Goal: Task Accomplishment & Management: Manage account settings

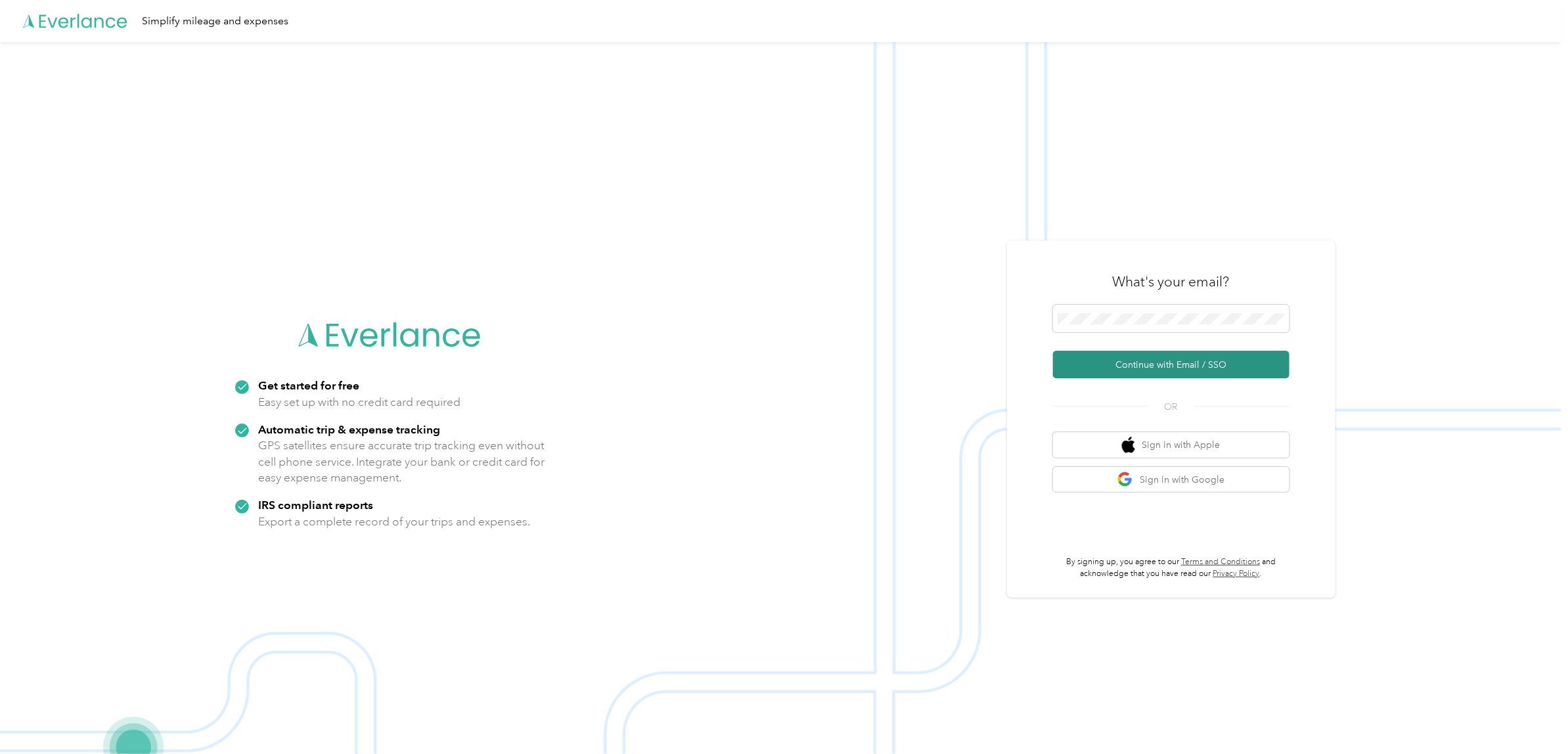
click at [1134, 353] on button "Continue with Email / SSO" at bounding box center [1172, 365] width 236 height 28
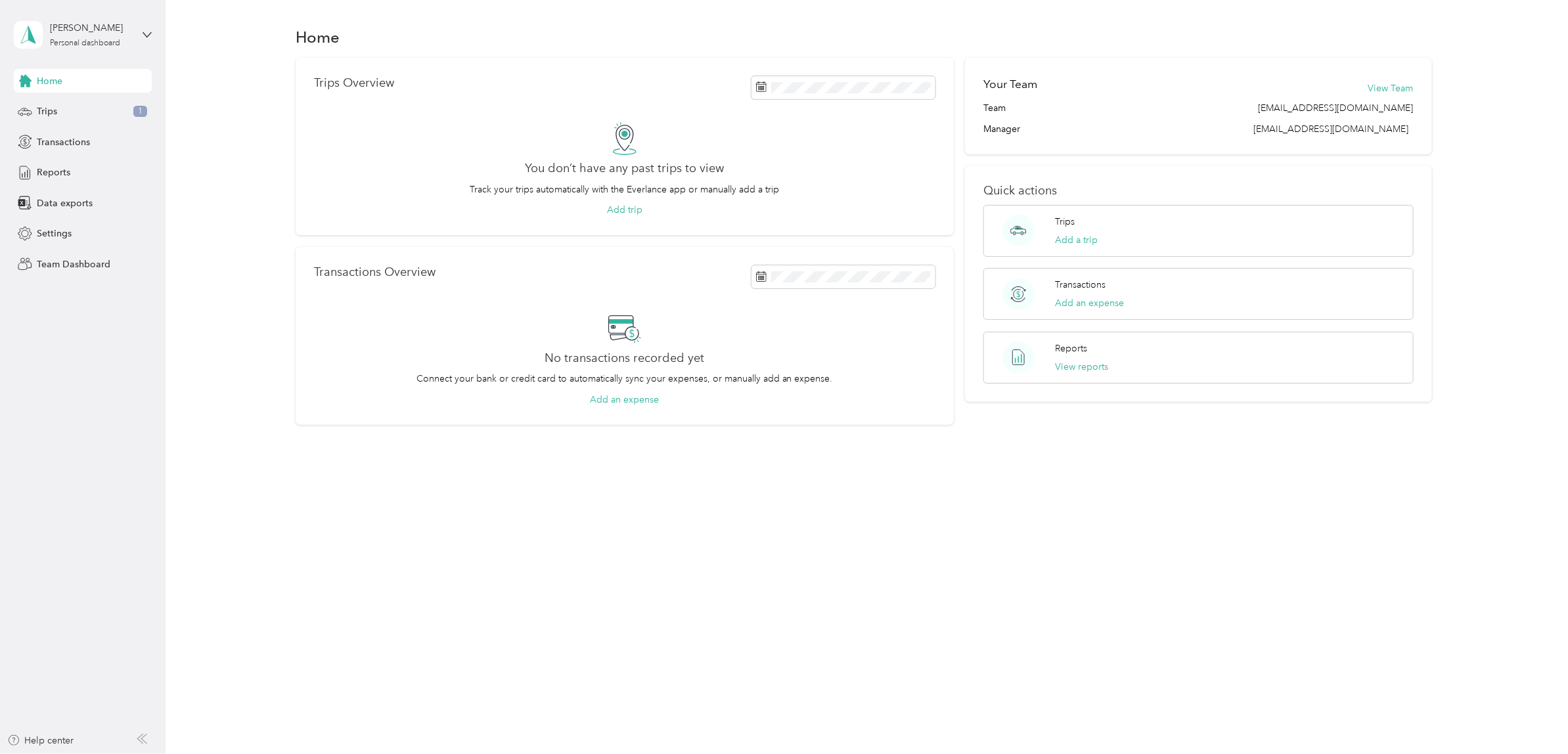
click at [147, 41] on div "[PERSON_NAME] Personal dashboard" at bounding box center [82, 35] width 138 height 46
click at [92, 113] on div "Team dashboard" at bounding box center [152, 105] width 259 height 23
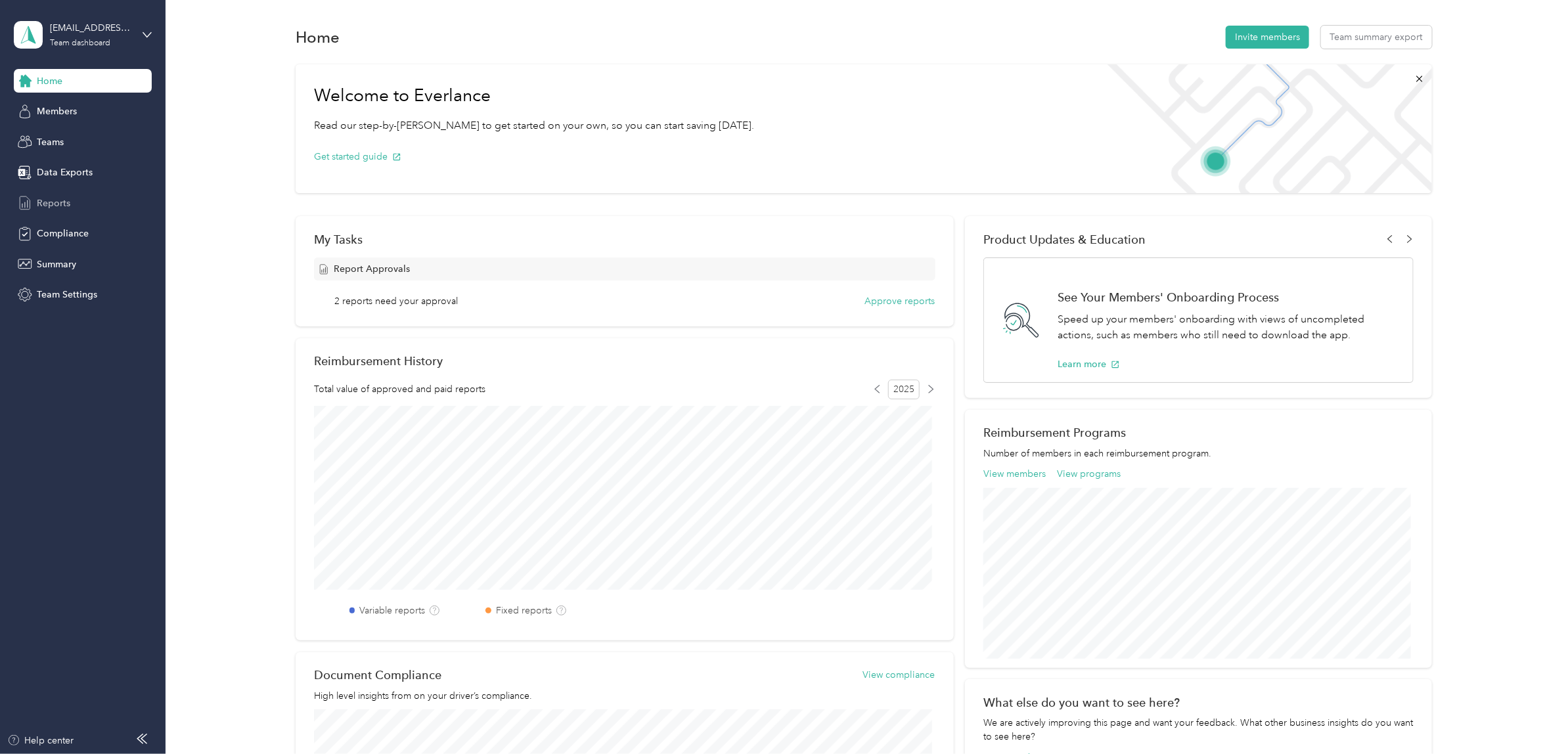
click at [58, 197] on span "Reports" at bounding box center [54, 203] width 33 height 14
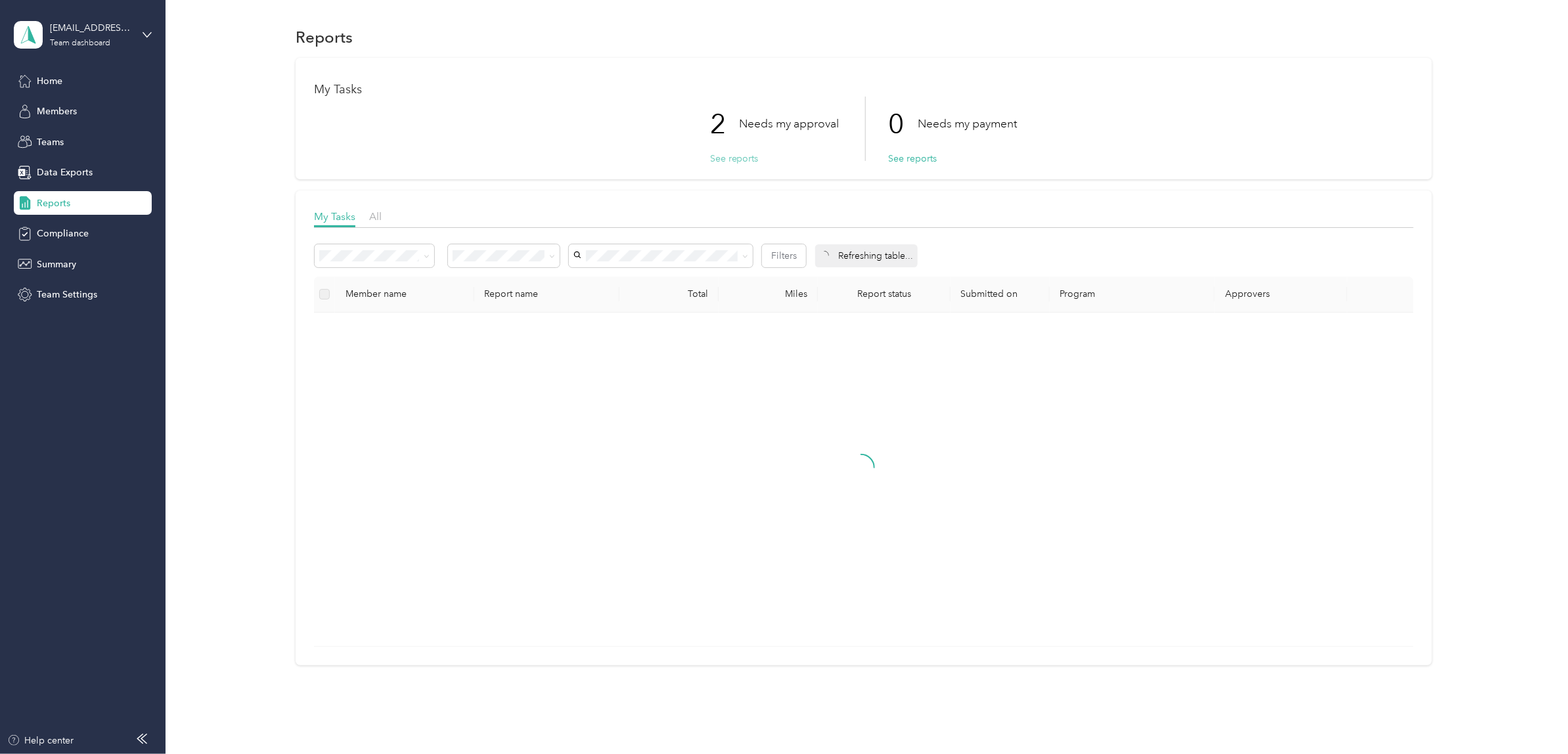
click at [728, 158] on button "See reports" at bounding box center [734, 158] width 49 height 14
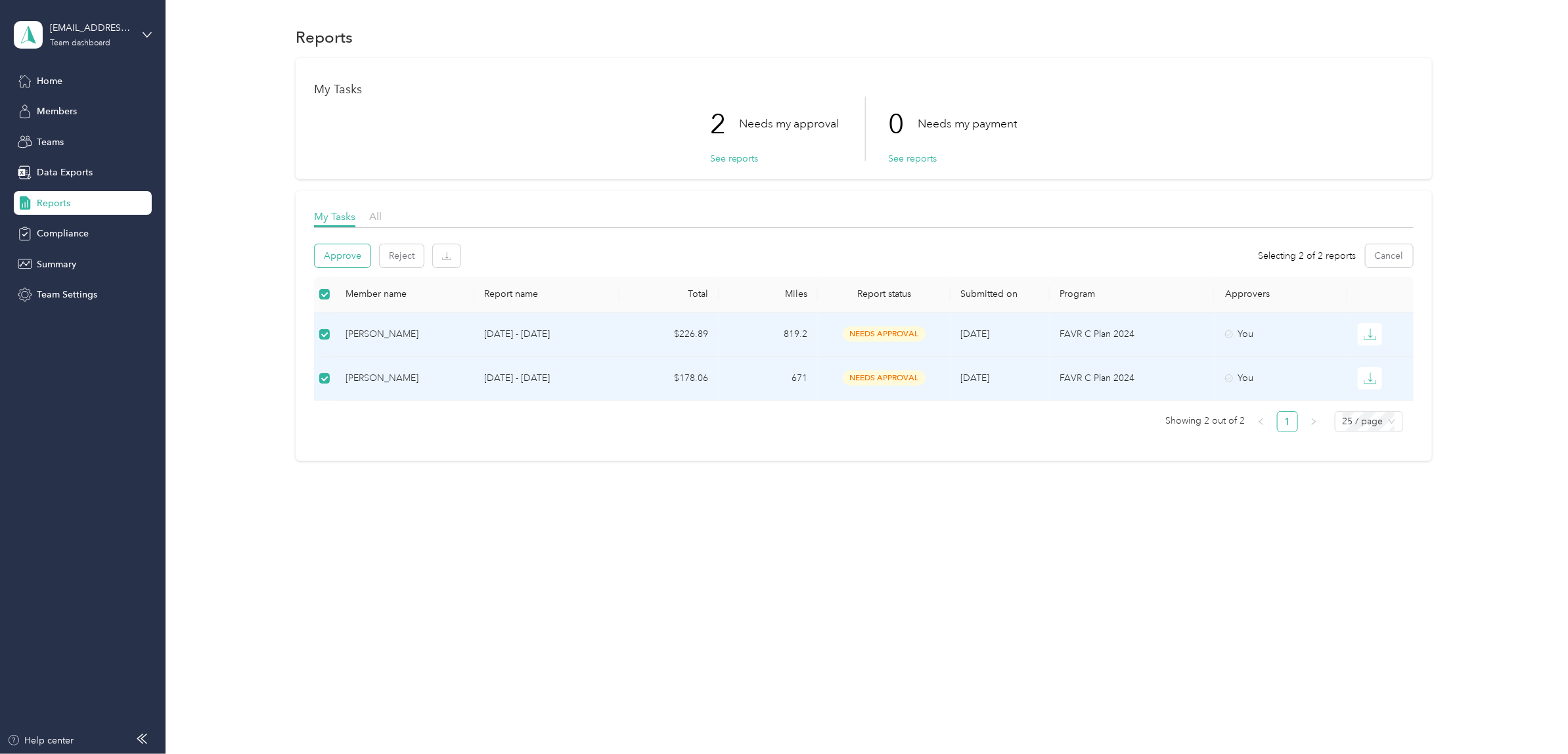
click at [340, 255] on button "Approve" at bounding box center [343, 256] width 55 height 23
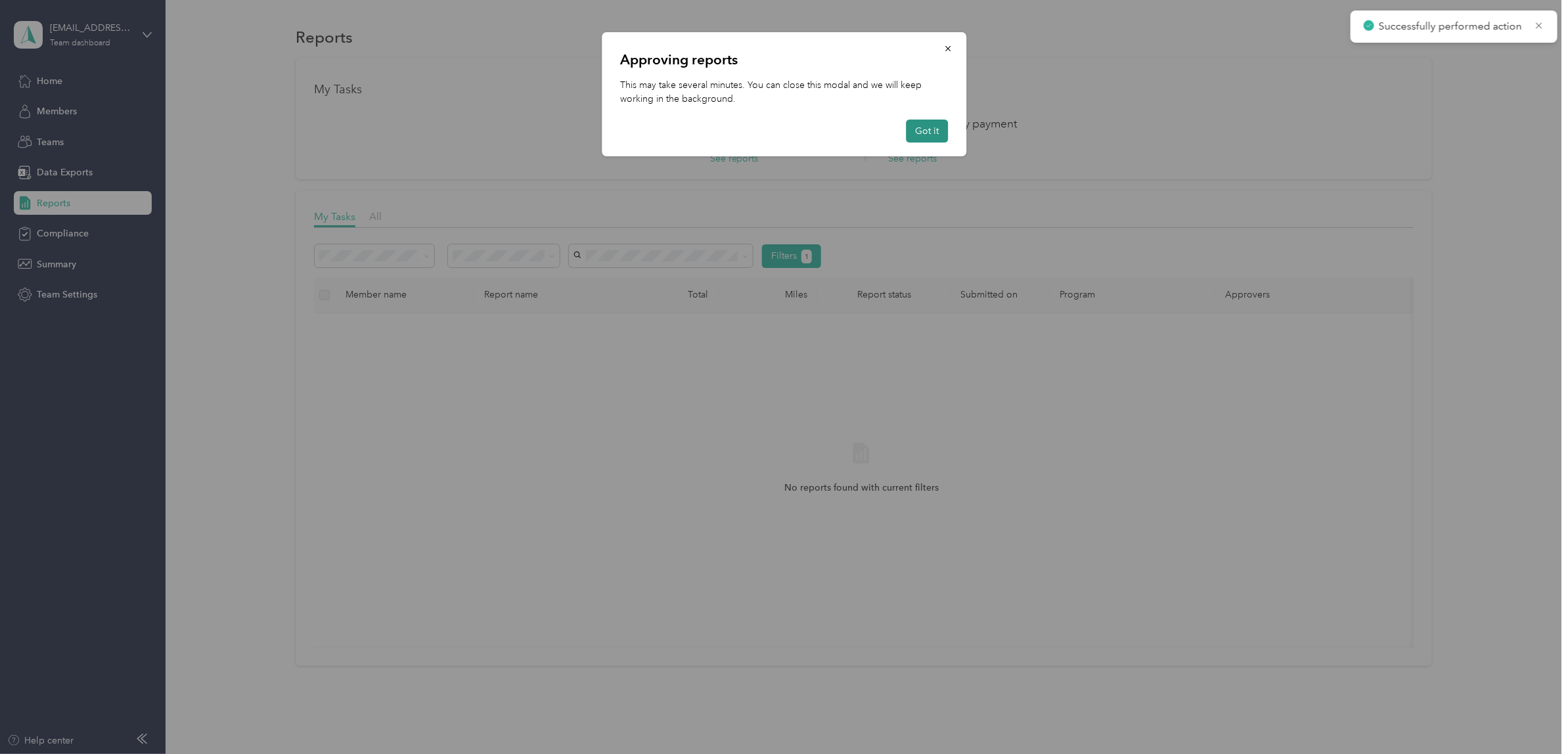
click at [944, 126] on button "Got it" at bounding box center [927, 130] width 42 height 23
